Goal: Navigation & Orientation: Find specific page/section

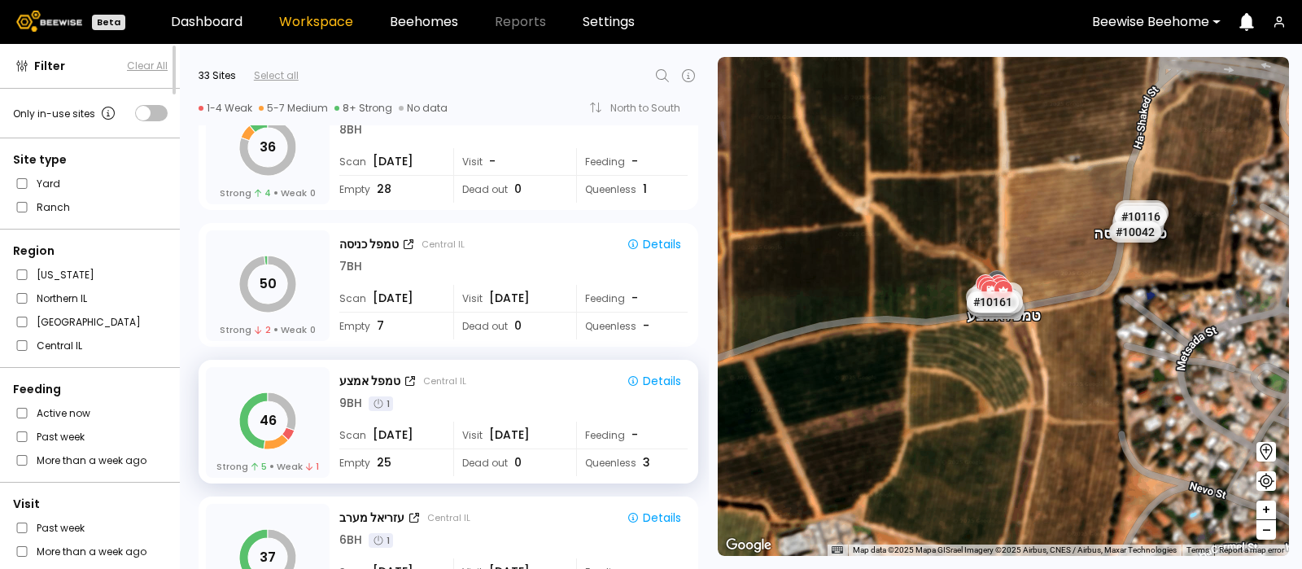
scroll to position [1973, 0]
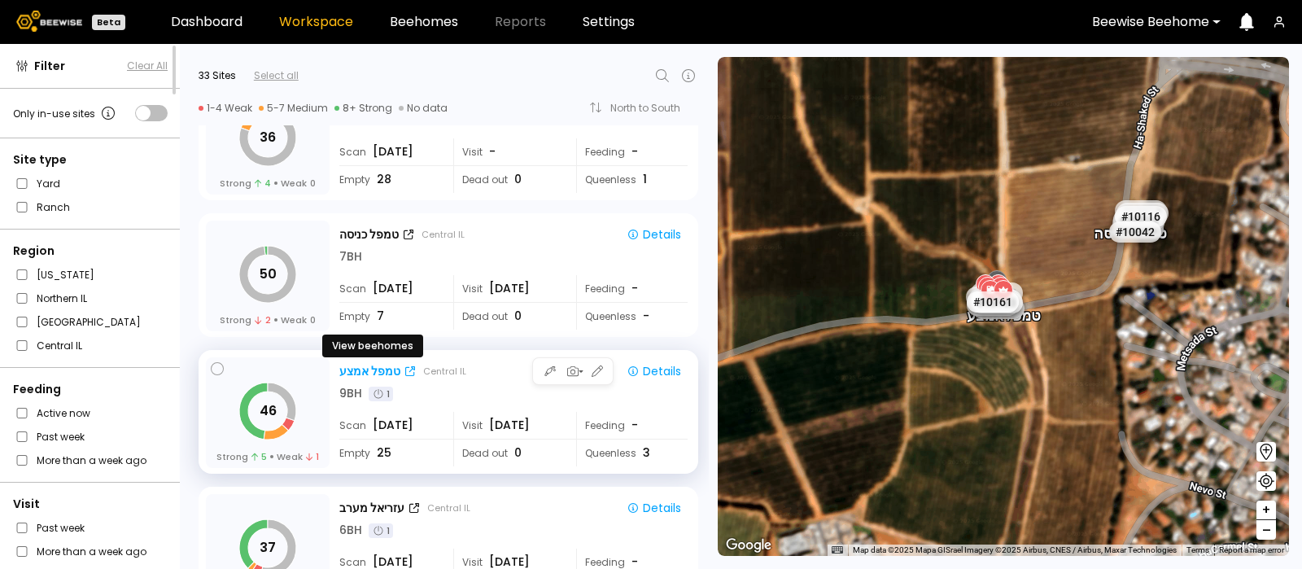
click at [366, 364] on div "טמפל אמצע" at bounding box center [369, 371] width 61 height 17
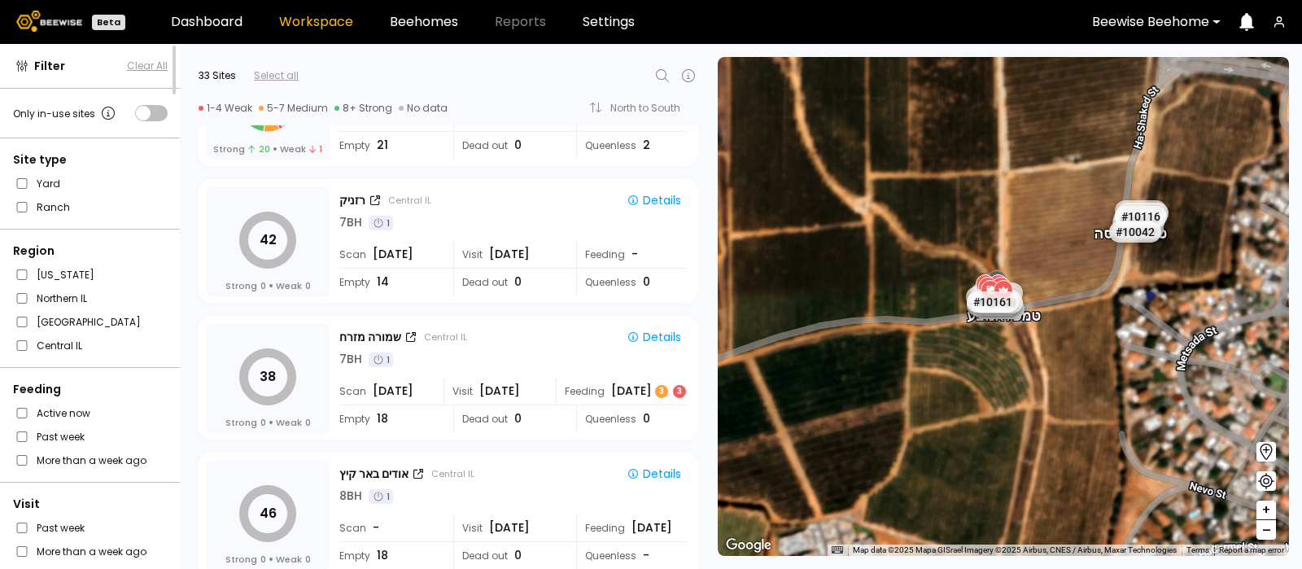
scroll to position [2830, 0]
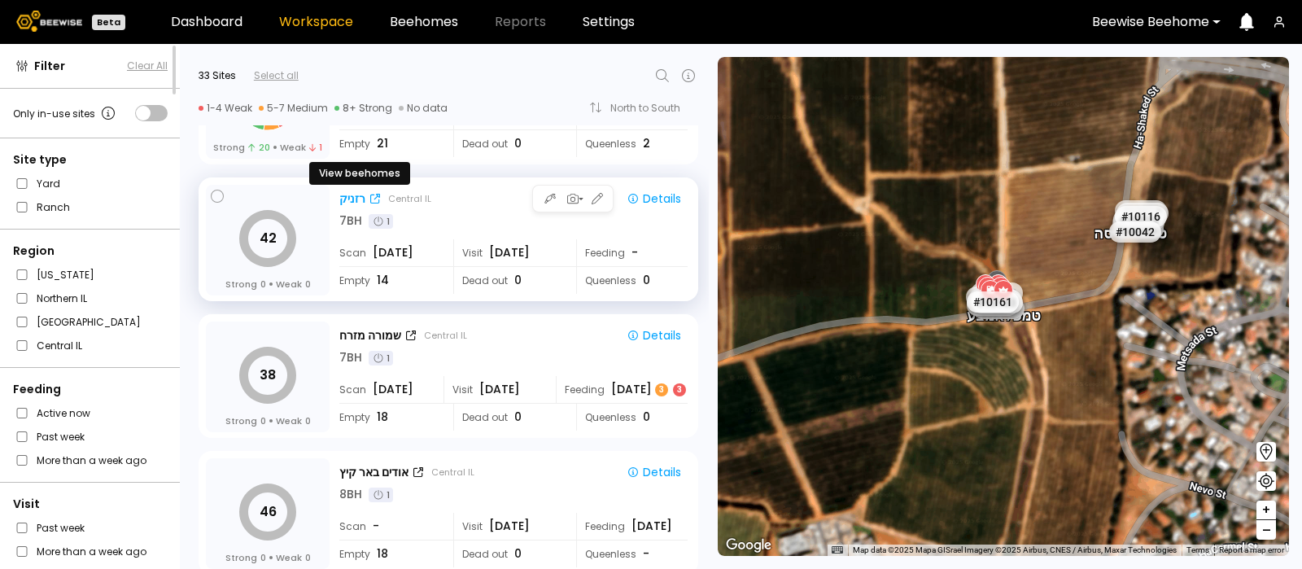
click at [352, 190] on div "רזניק" at bounding box center [352, 198] width 26 height 17
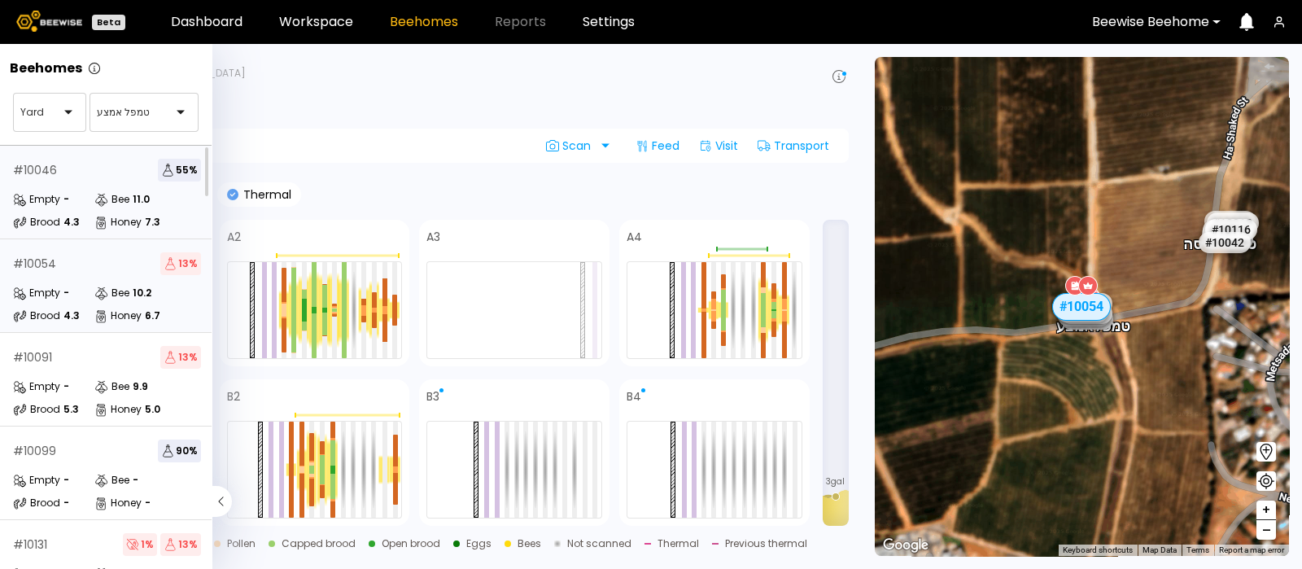
click at [77, 185] on div "# 10046 55 % Empty - Bee 11.0 Brood 4.3 Honey 7.3" at bounding box center [107, 193] width 214 height 94
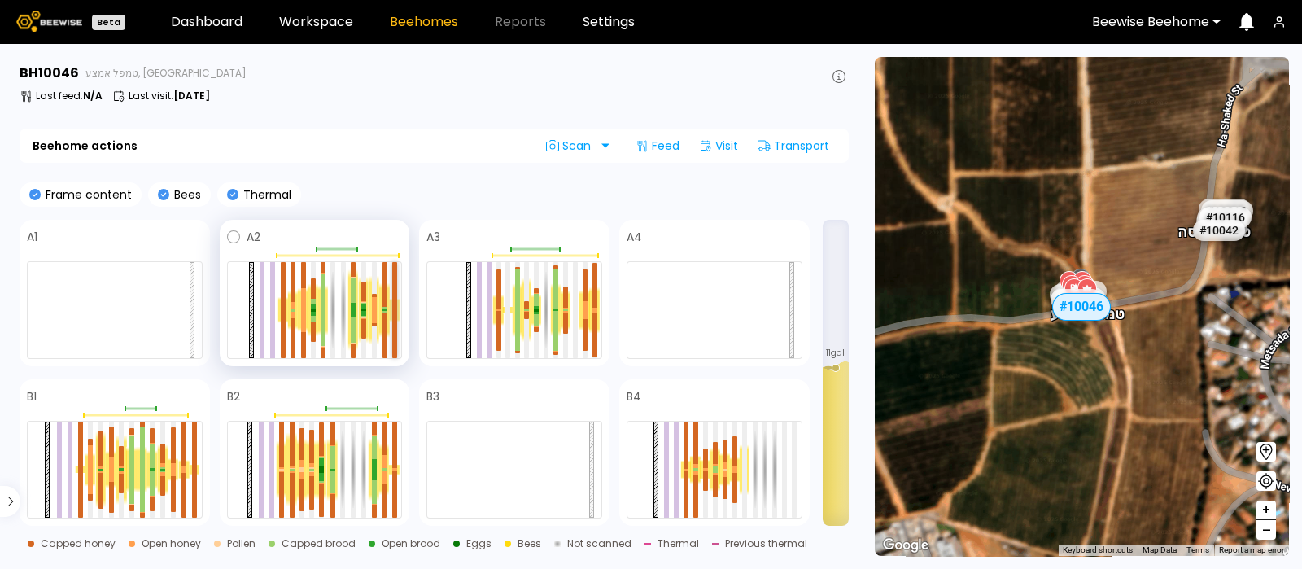
click at [394, 304] on div at bounding box center [394, 286] width 5 height 48
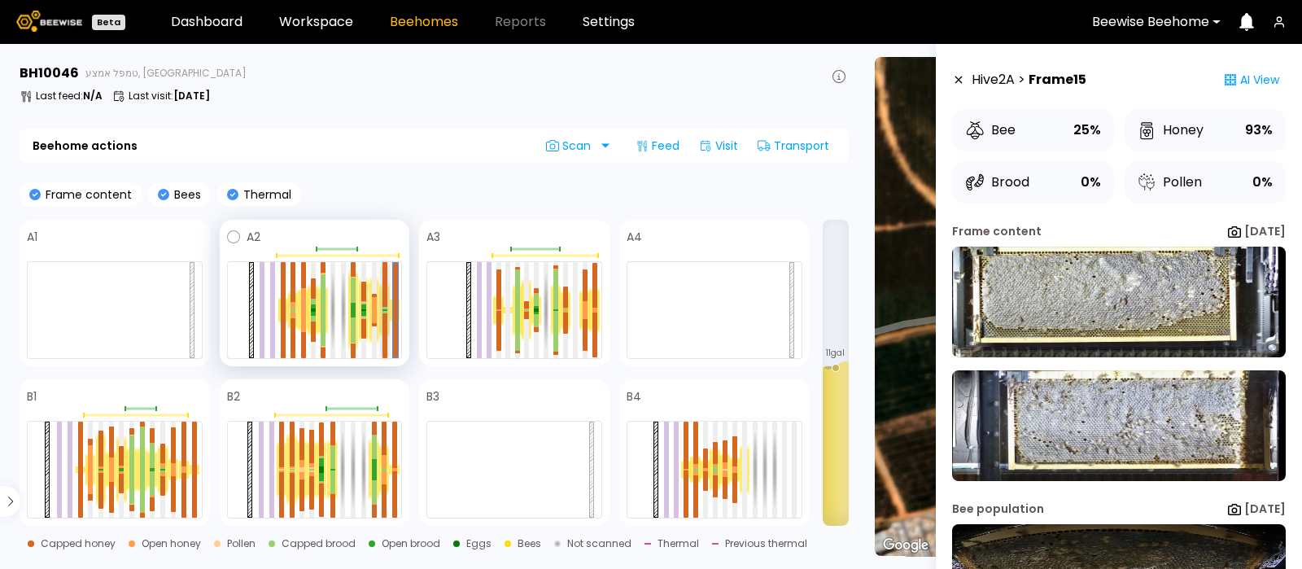
click at [384, 309] on div at bounding box center [385, 309] width 5 height 1
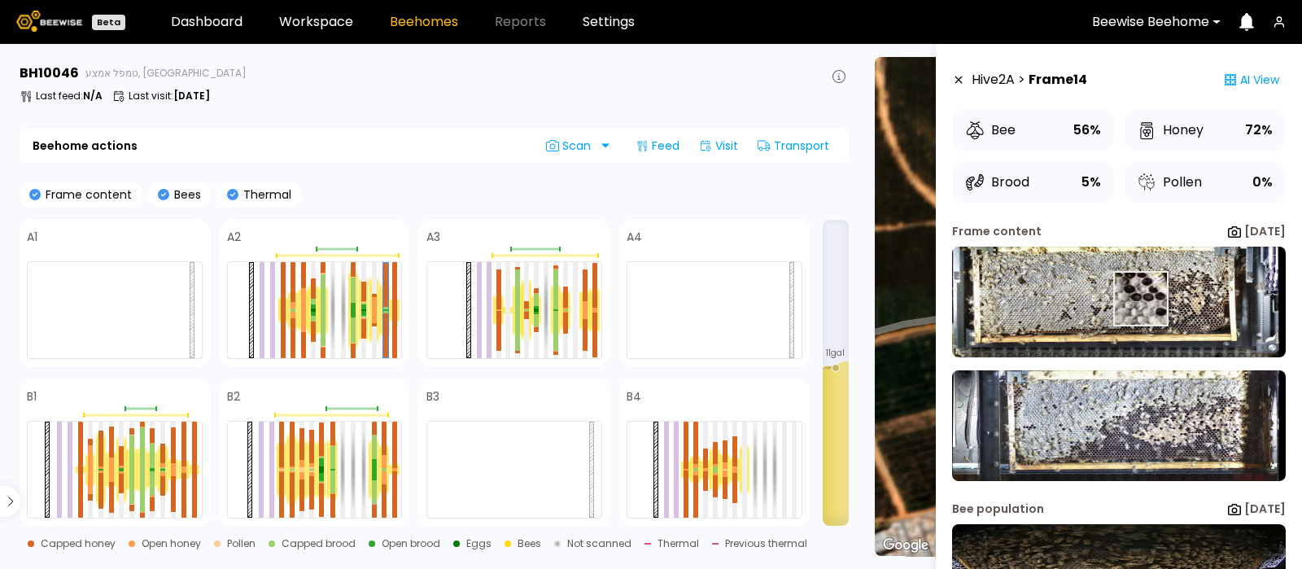
click at [1140, 298] on img at bounding box center [1119, 302] width 334 height 111
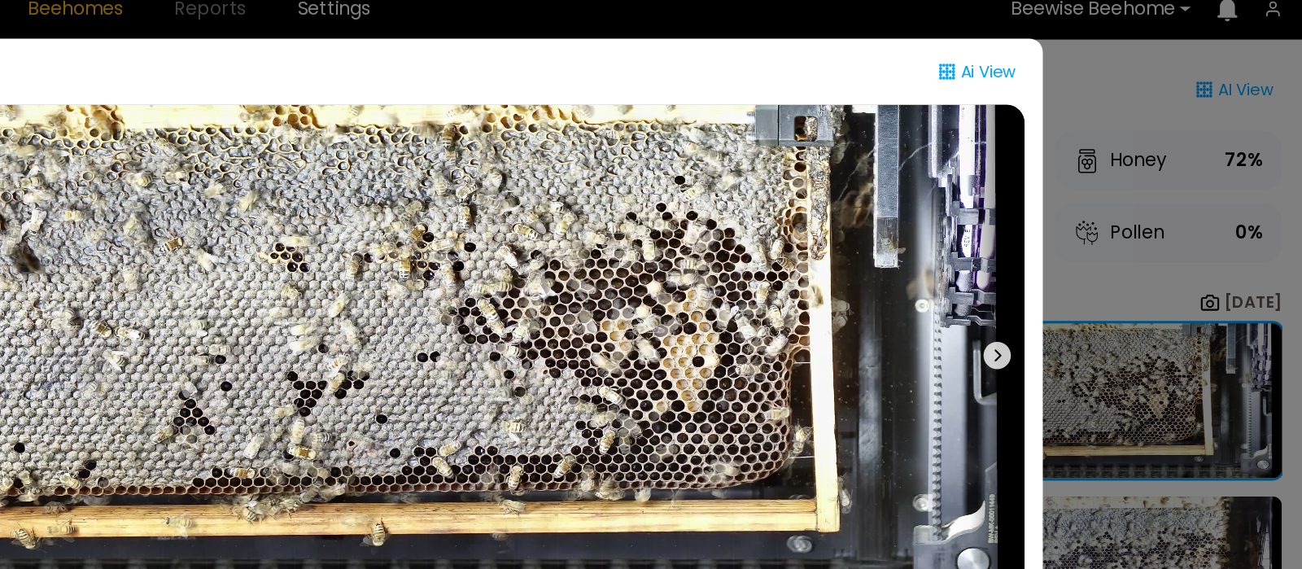
click at [1083, 273] on icon at bounding box center [1083, 270] width 20 height 20
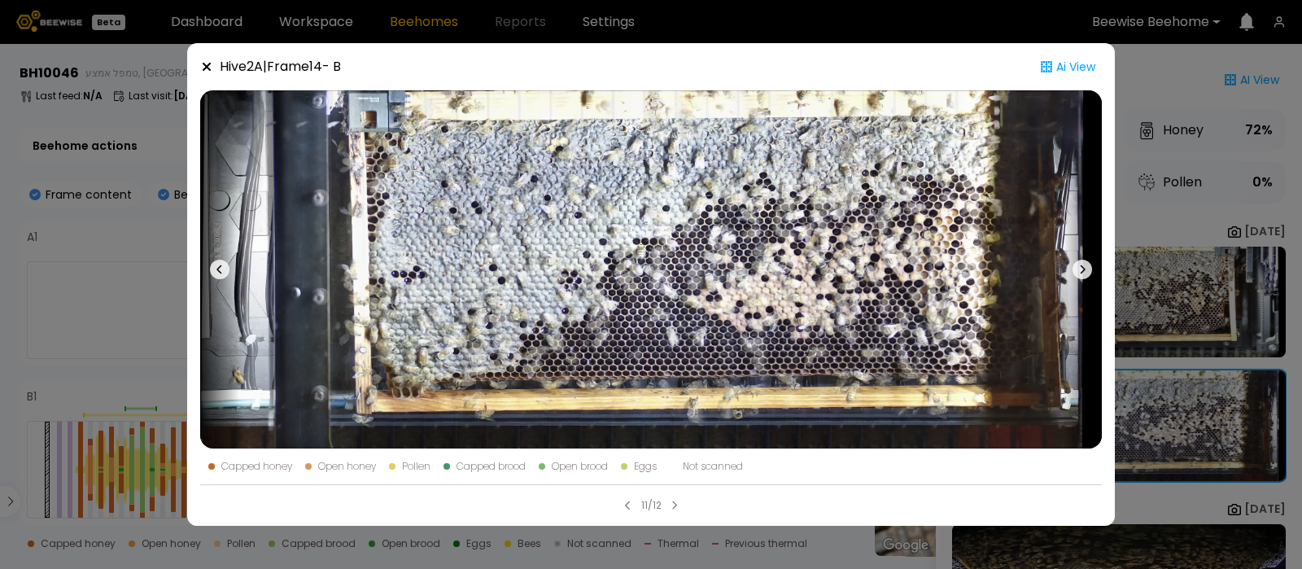
click at [205, 65] on icon at bounding box center [207, 67] width 8 height 8
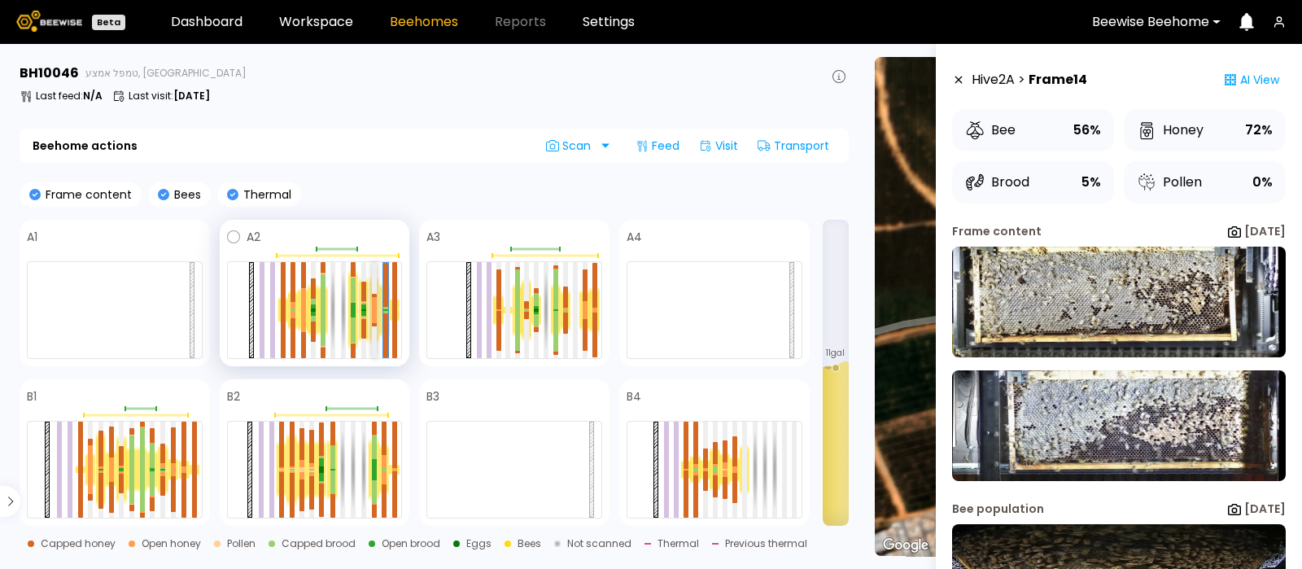
click at [374, 310] on div at bounding box center [374, 316] width 5 height 13
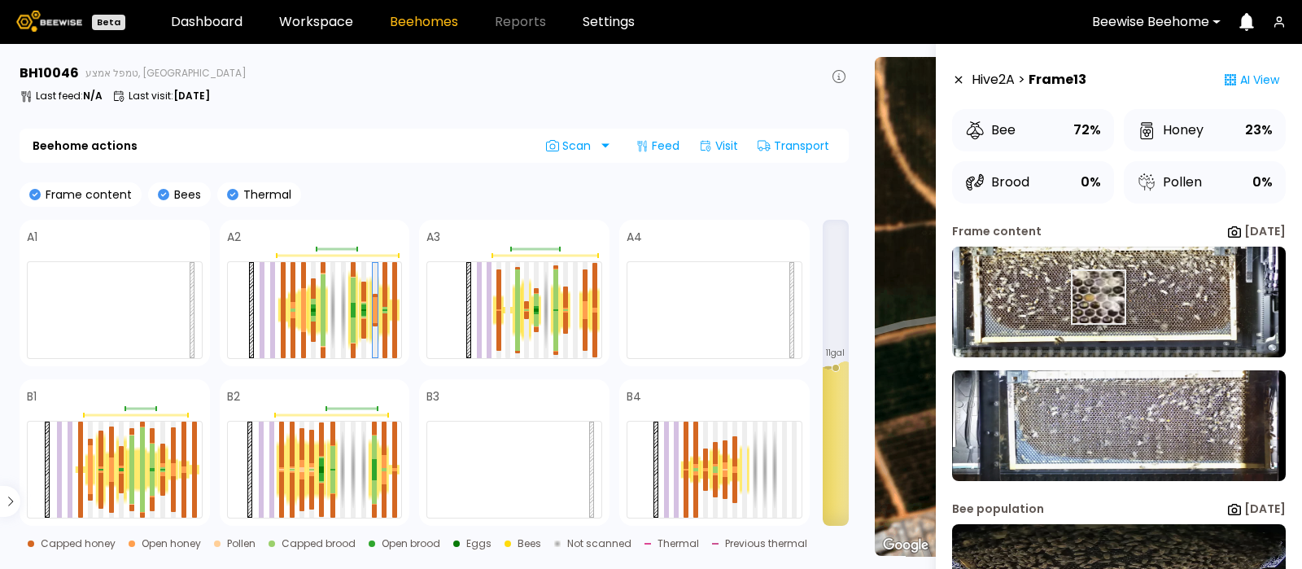
click at [1098, 298] on img at bounding box center [1119, 302] width 334 height 111
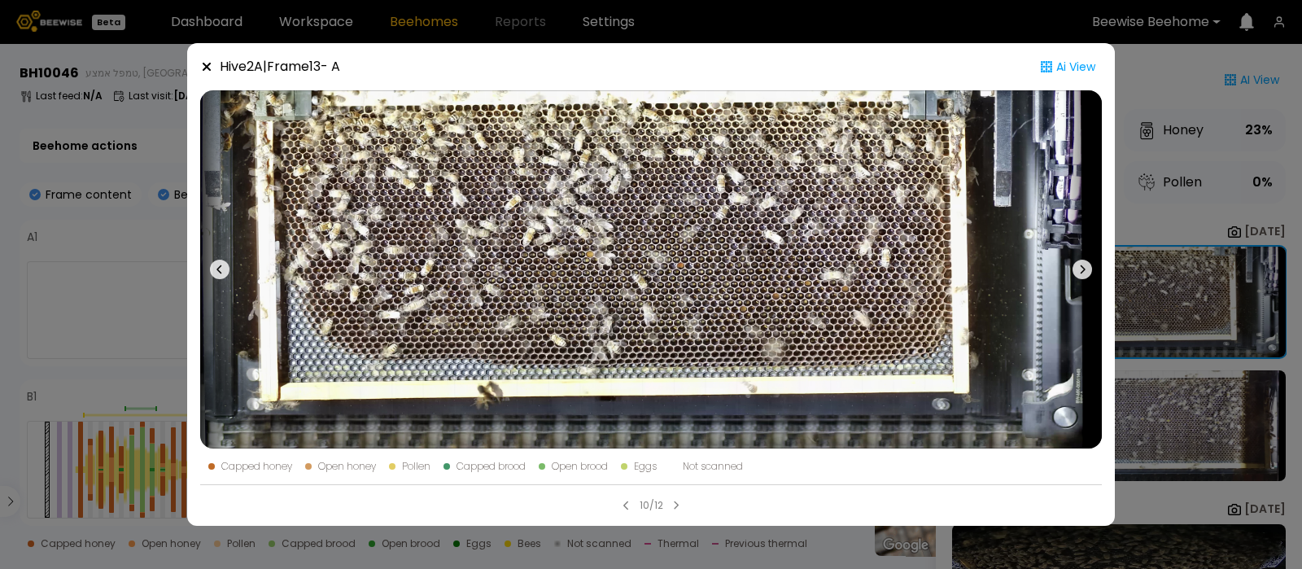
click at [1084, 266] on icon at bounding box center [1083, 270] width 20 height 20
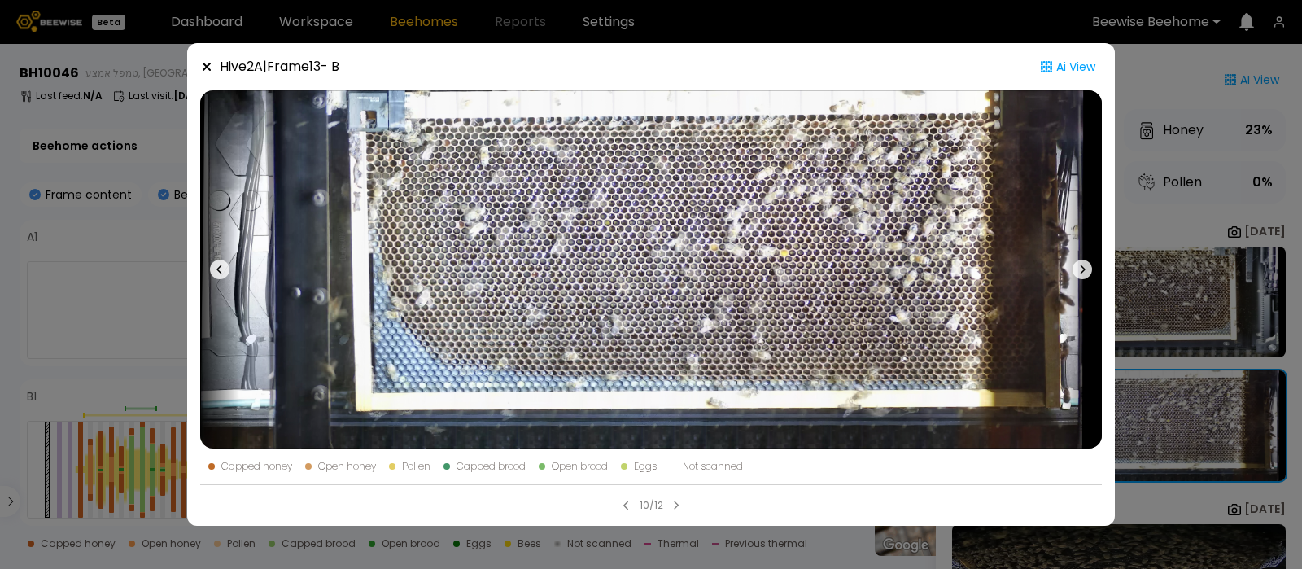
click at [208, 63] on icon at bounding box center [206, 66] width 13 height 13
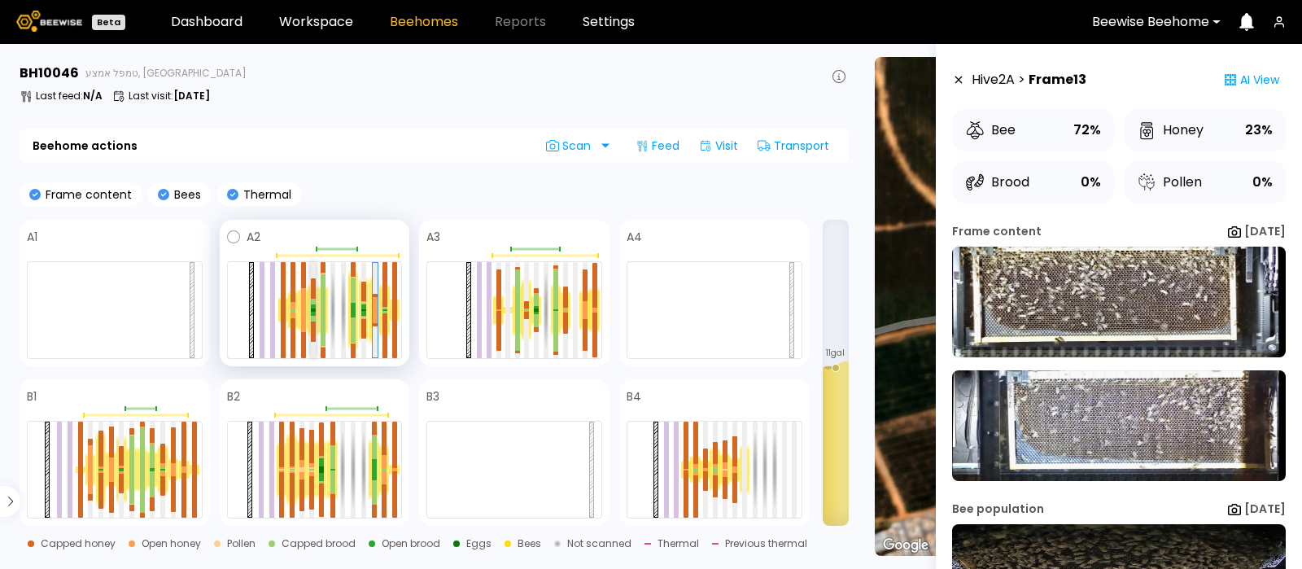
click at [313, 307] on div at bounding box center [313, 306] width 5 height 5
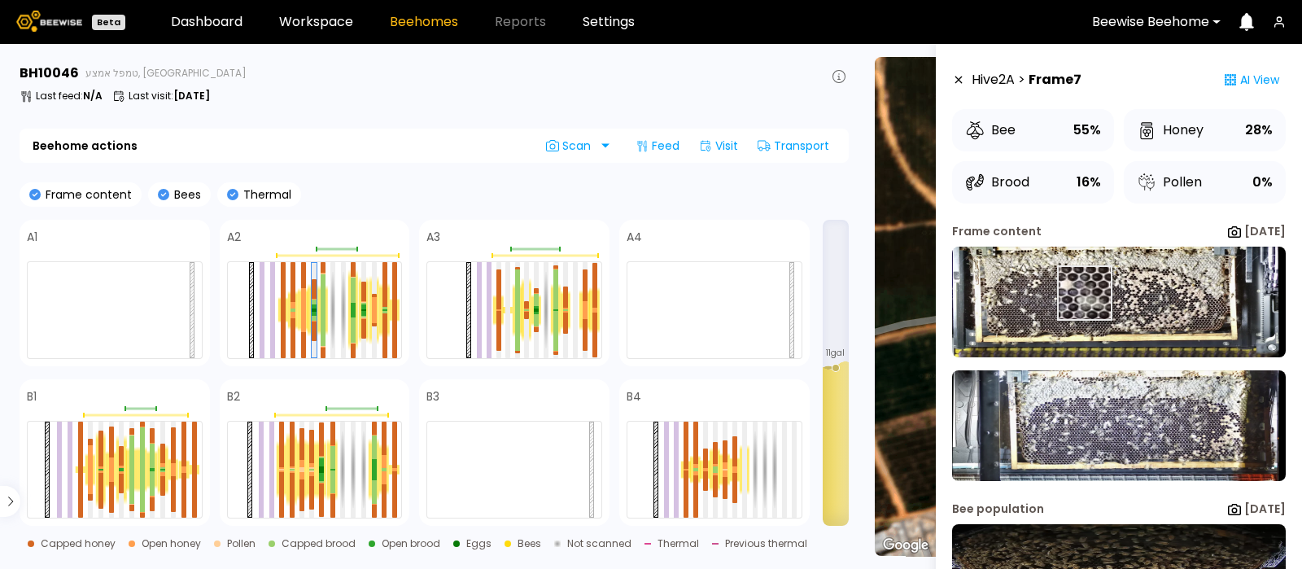
click at [1076, 291] on img at bounding box center [1119, 302] width 334 height 111
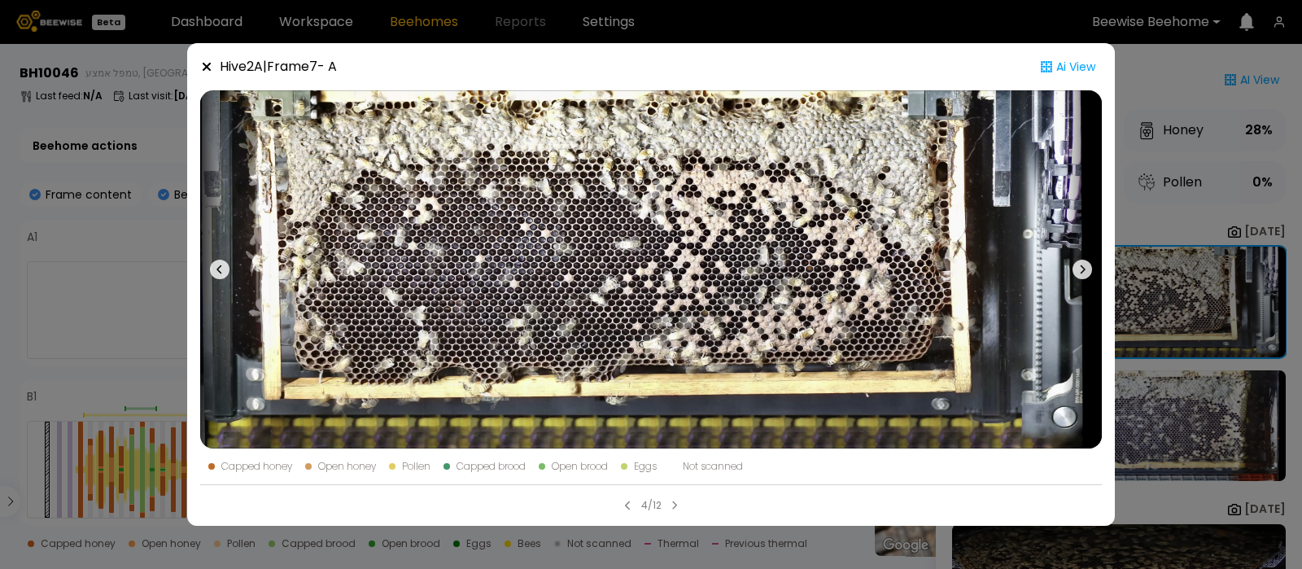
click at [204, 63] on icon at bounding box center [207, 67] width 8 height 8
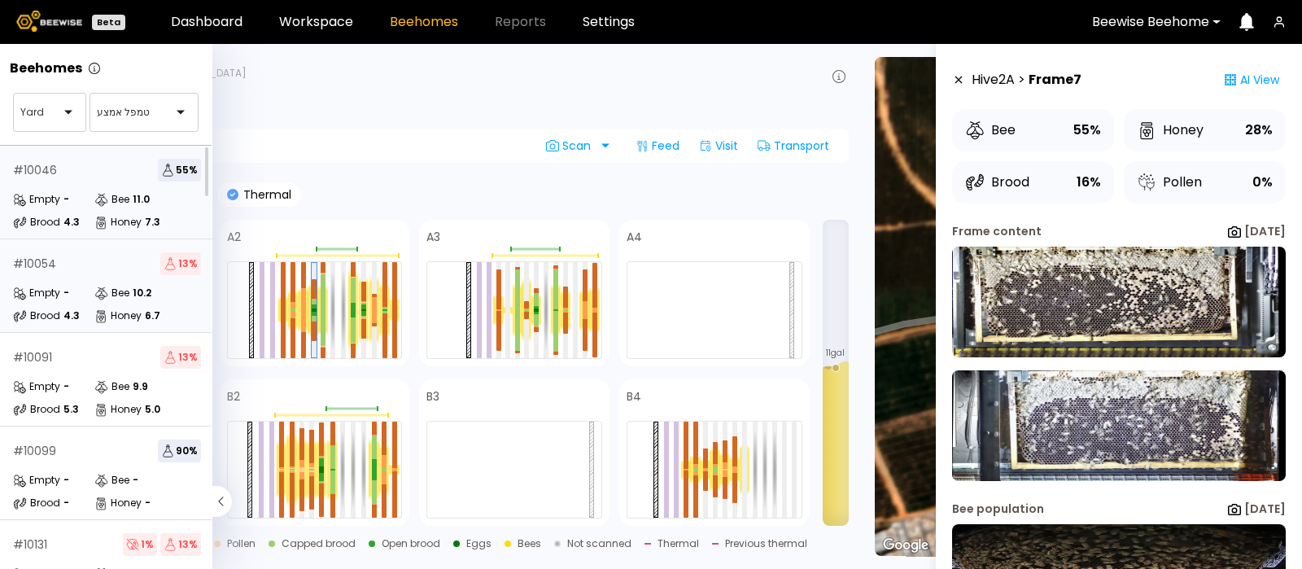
click at [55, 277] on div "# 10054 13 % Empty - Bee 10.2 Brood 4.3 Honey 6.7" at bounding box center [107, 286] width 214 height 94
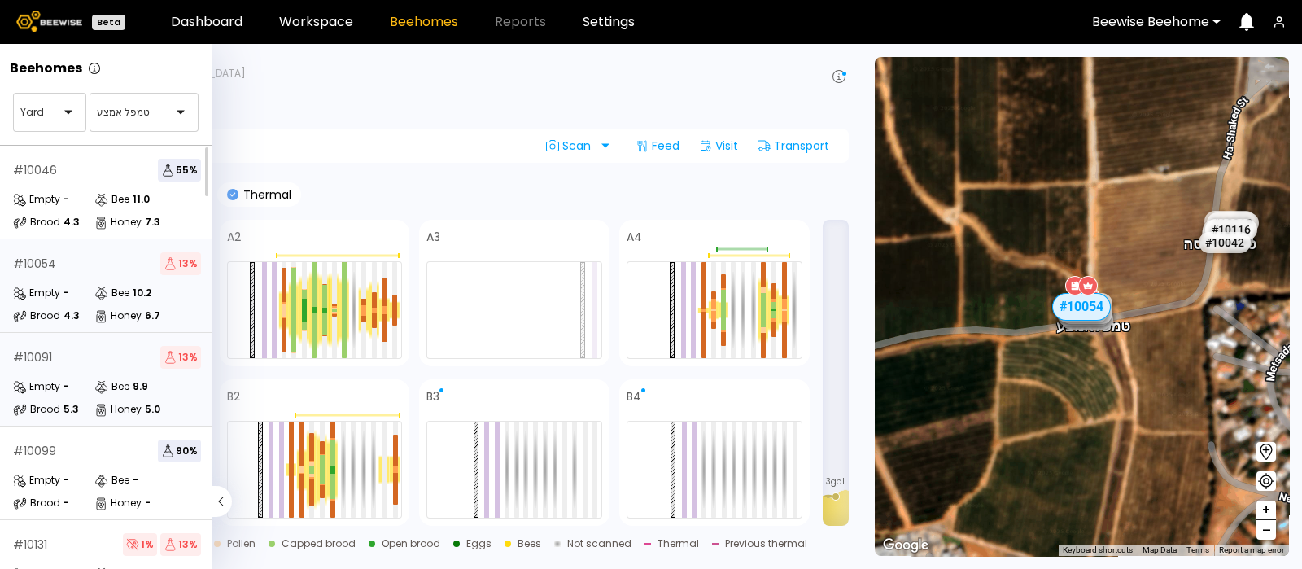
click at [88, 383] on div "Empty -" at bounding box center [53, 387] width 81 height 16
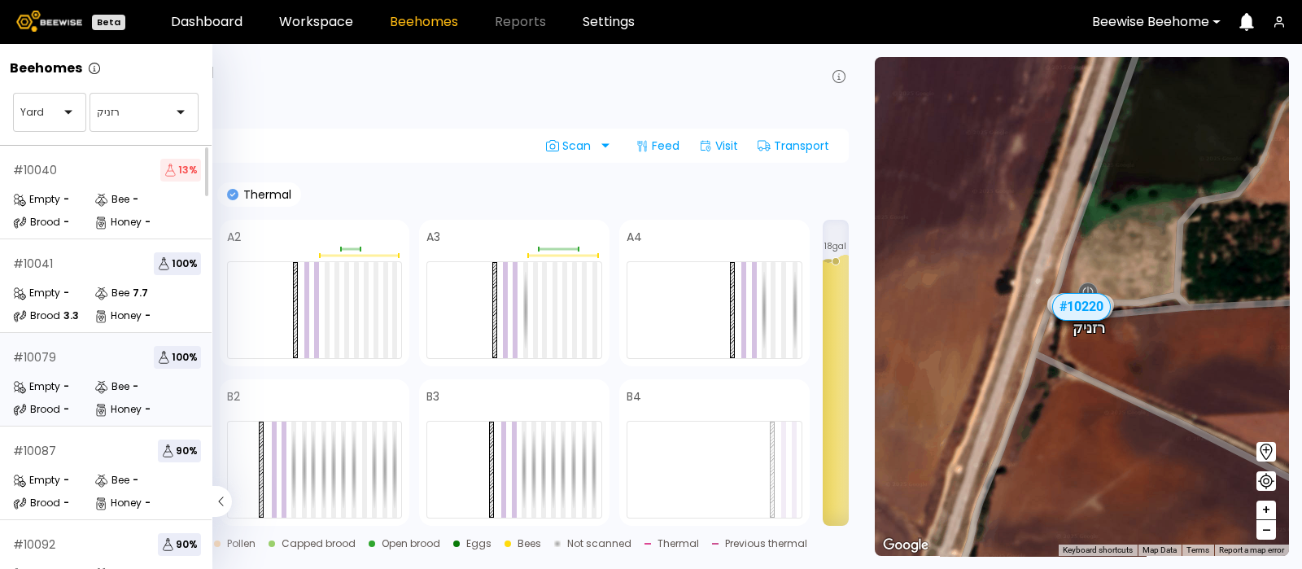
click at [69, 373] on div "# 10079 100 % Empty - Bee - Brood - Honey -" at bounding box center [107, 380] width 214 height 94
